Goal: Find specific page/section: Find specific page/section

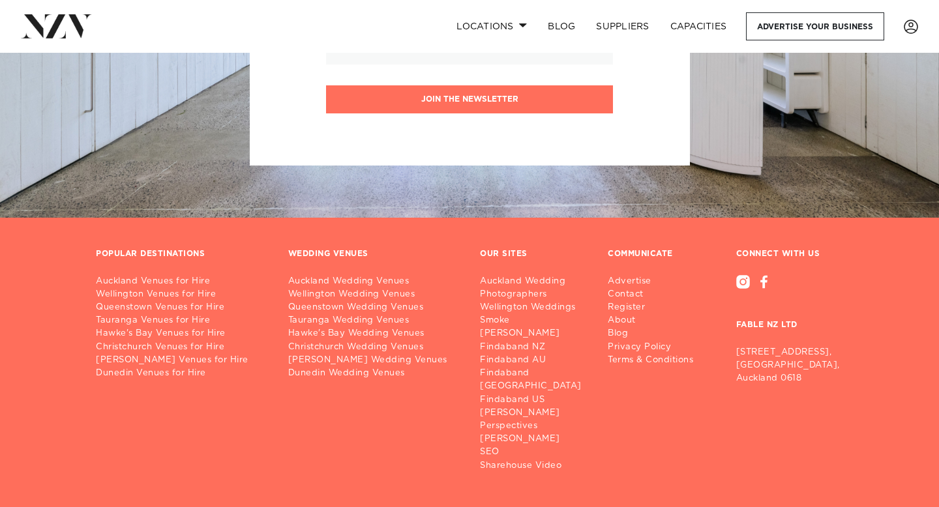
scroll to position [4836, 0]
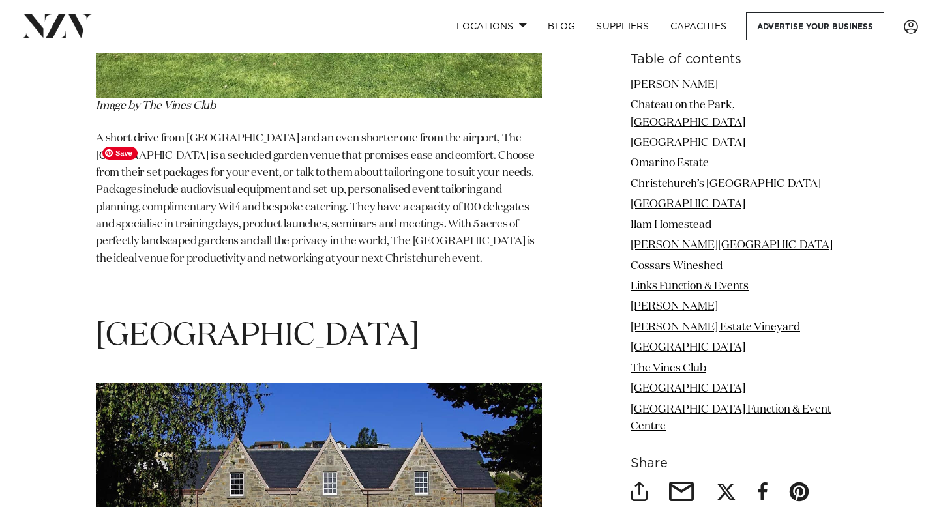
scroll to position [10167, 0]
